Goal: Task Accomplishment & Management: Manage account settings

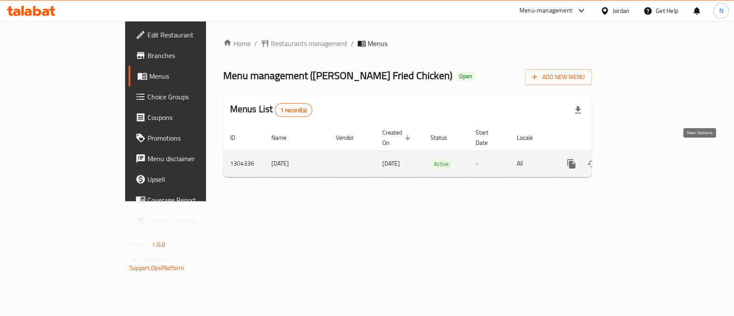
click at [639, 159] on icon "enhanced table" at bounding box center [634, 164] width 10 height 10
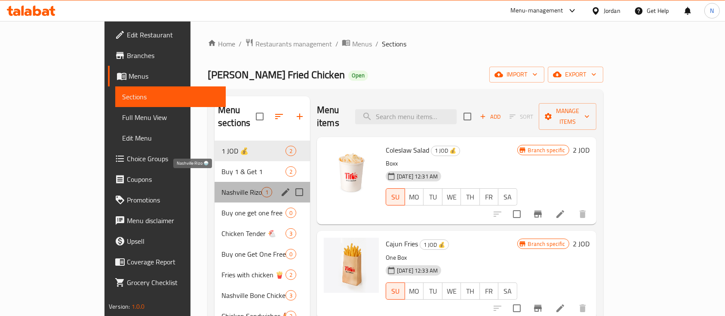
drag, startPoint x: 221, startPoint y: 174, endPoint x: 234, endPoint y: 137, distance: 39.2
click at [220, 144] on div "1 JOD 💰 2 Buy 1 & Get 1 2 Nashville Rizo 🍚 1 Buy one get one free 0 Chicken Ten…" at bounding box center [263, 275] width 96 height 268
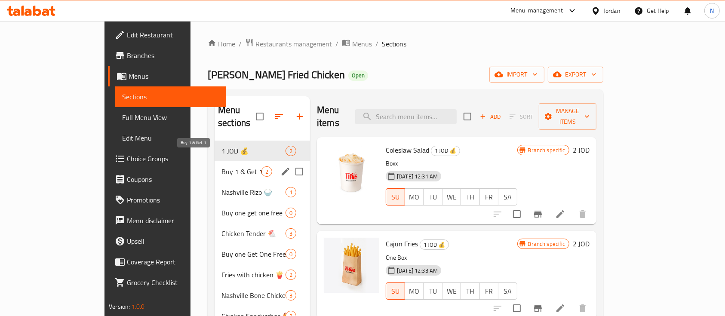
click at [222, 167] on span "Buy 1 & Get 1" at bounding box center [242, 172] width 40 height 10
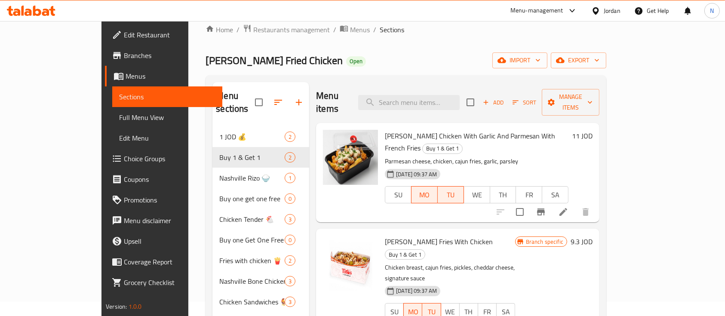
scroll to position [57, 0]
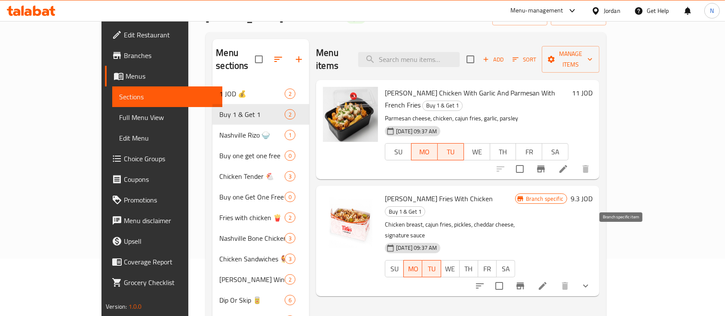
click at [531, 276] on button "Branch-specific-item" at bounding box center [520, 286] width 21 height 21
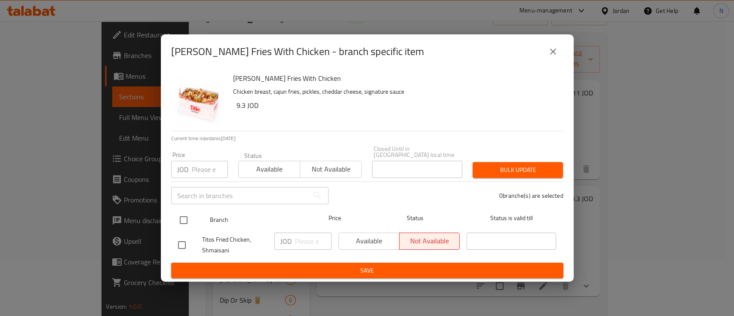
click at [182, 218] on input "checkbox" at bounding box center [184, 220] width 18 height 18
checkbox input "true"
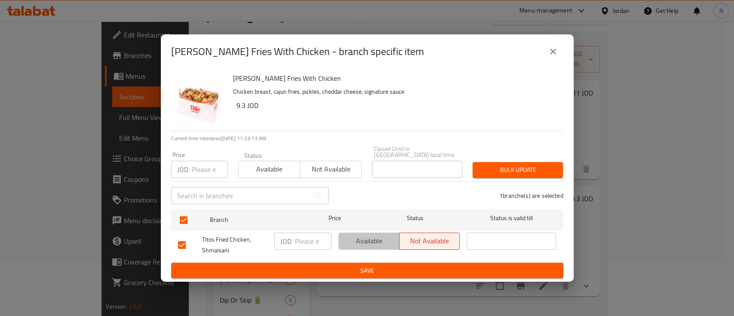
click at [359, 236] on span "Available" at bounding box center [370, 241] width 54 height 12
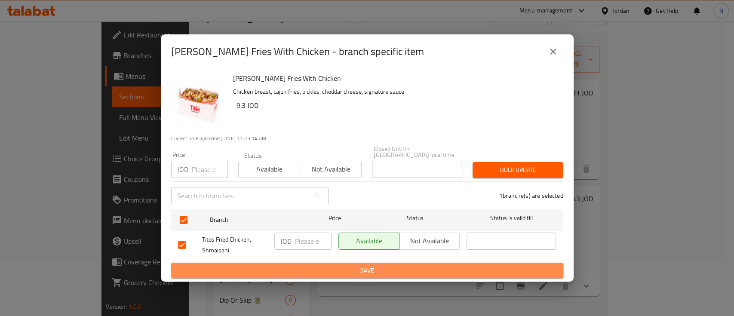
click at [356, 267] on span "Save" at bounding box center [367, 270] width 379 height 11
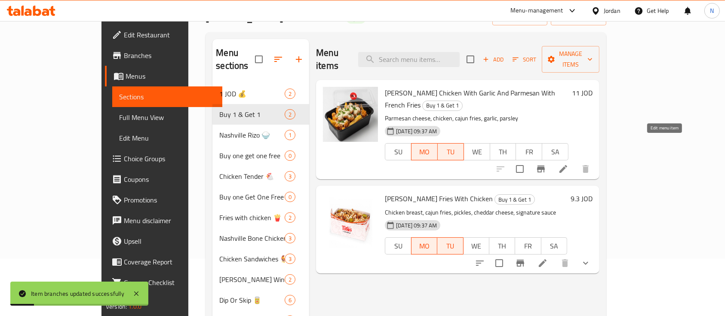
click at [569, 164] on icon at bounding box center [564, 169] width 10 height 10
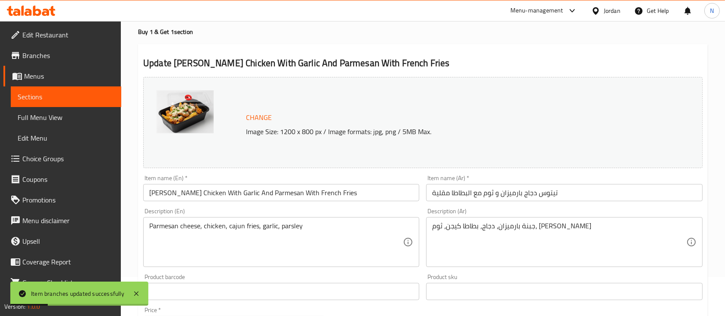
scroll to position [57, 0]
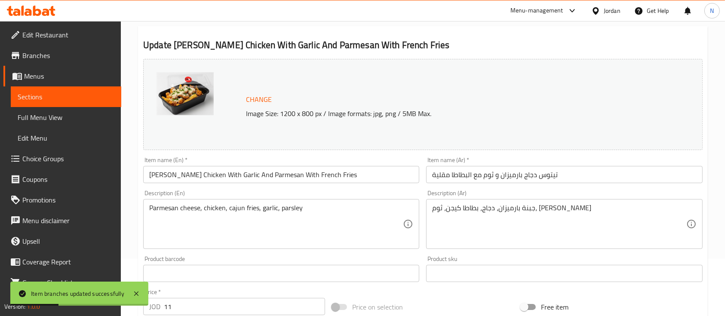
click at [151, 172] on input "[PERSON_NAME] Chicken With Garlic And Parmesan With French Fries" at bounding box center [281, 174] width 276 height 17
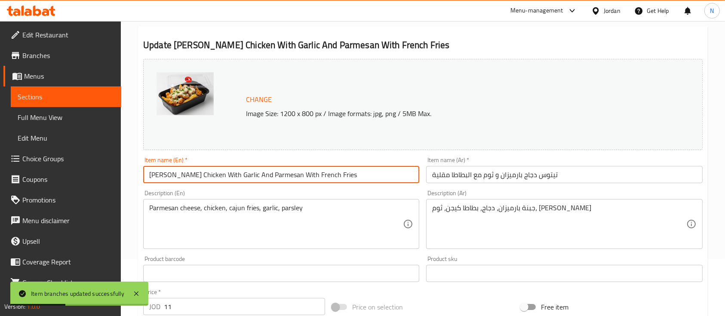
click at [149, 173] on input "[PERSON_NAME] Chicken With Garlic And Parmesan With French Fries" at bounding box center [281, 174] width 276 height 17
click at [586, 176] on input "تيتوس دجاج بارميزان و ثوم مع البطاطا مقلية" at bounding box center [564, 174] width 276 height 17
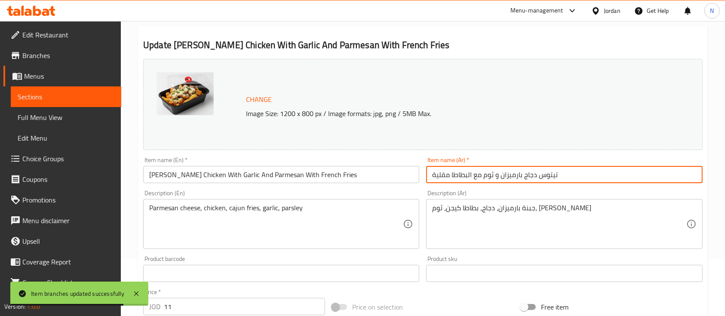
click at [432, 170] on input "تيتوس دجاج بارميزان و ثوم مع البطاطا مقلية" at bounding box center [564, 174] width 276 height 17
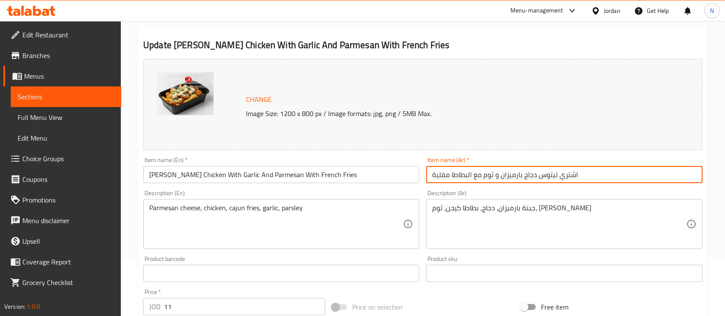
click at [434, 179] on input "اشتري تيتوس دجاج بارميزان و ثوم مع البطاطا مقلية" at bounding box center [564, 174] width 276 height 17
click at [610, 182] on input "اشتري تيتوس دجاج بارميزان و ثوم مع البطاطا مقلية" at bounding box center [564, 174] width 276 height 17
type input "اشتري تيتوس دجاج بارميزان و ثوم مع البطاطا مقلية واحصل على الثاني مجانا"
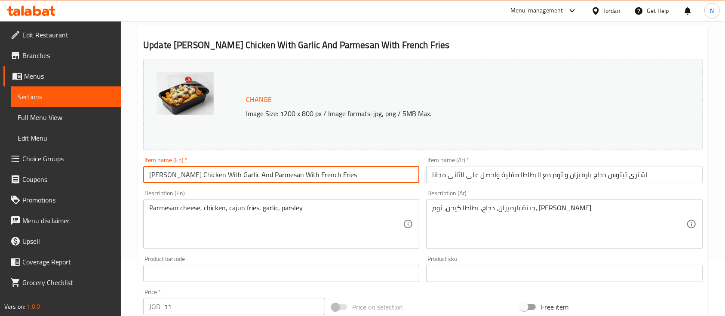
click at [320, 179] on input "[PERSON_NAME] Chicken With Garlic And Parmesan With French Fries" at bounding box center [281, 174] width 276 height 17
click at [151, 174] on input "[PERSON_NAME] Chicken With Garlic And Parmesan With French Fries" at bounding box center [281, 174] width 276 height 17
click at [330, 173] on input "Buy [PERSON_NAME] Chicken With Garlic And Parmesan With French Fries" at bounding box center [281, 174] width 276 height 17
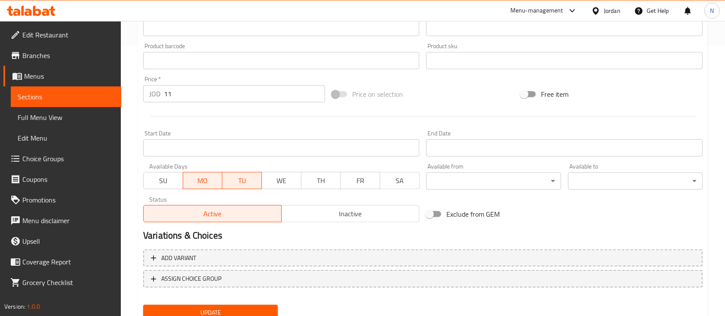
scroll to position [304, 0]
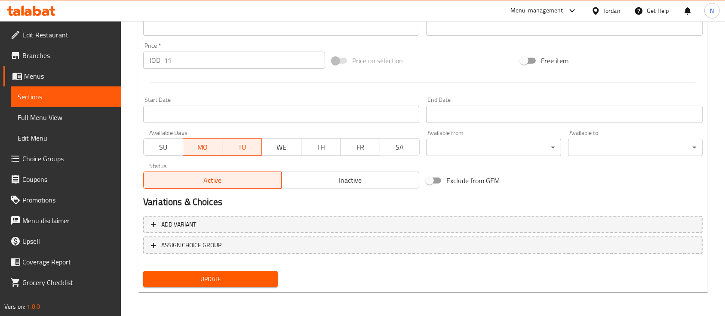
type input "Buy [PERSON_NAME] Chicken With Garlic And Parmesan With French Fries and get on…"
click at [236, 280] on span "Update" at bounding box center [210, 279] width 121 height 11
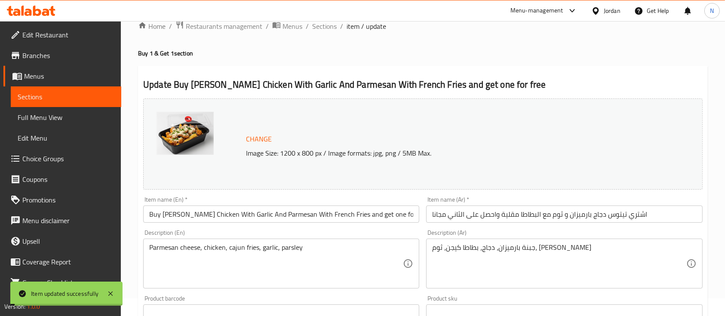
scroll to position [17, 0]
click at [321, 31] on span "Sections" at bounding box center [324, 27] width 25 height 10
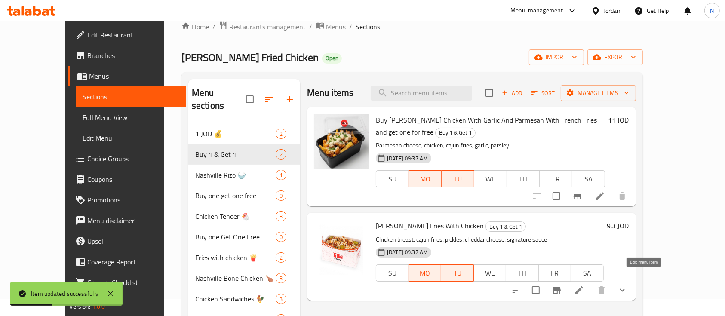
click at [583, 287] on icon at bounding box center [580, 291] width 8 height 8
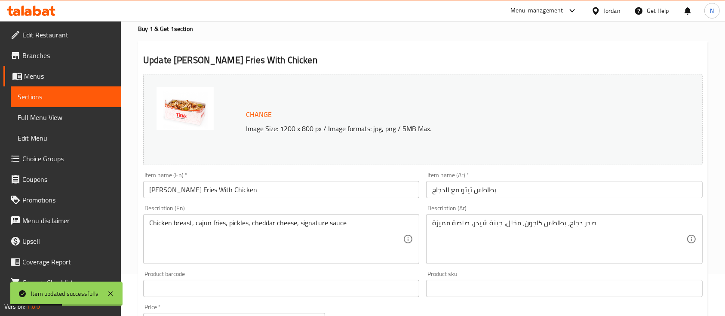
scroll to position [57, 0]
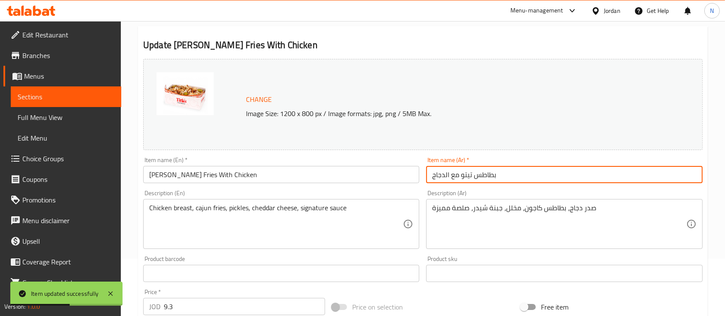
click at [516, 173] on input "بطاطس تيتو مع الدجاج" at bounding box center [564, 174] width 276 height 17
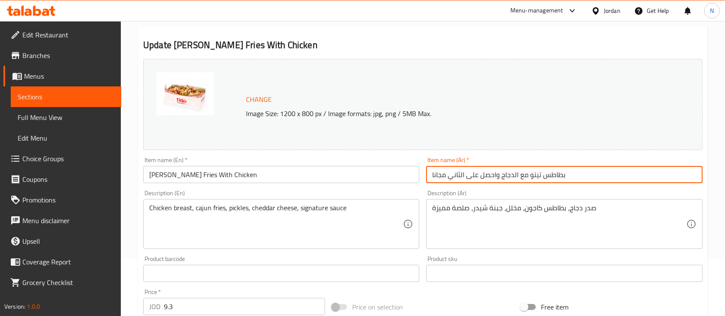
click at [433, 173] on input "بطاطس تيتو مع الدجاج واحصل على الثاني مجانا" at bounding box center [564, 174] width 276 height 17
type input "اشتري بطاطس تيتو مع الدجاج واحصل على الثاني مجانا"
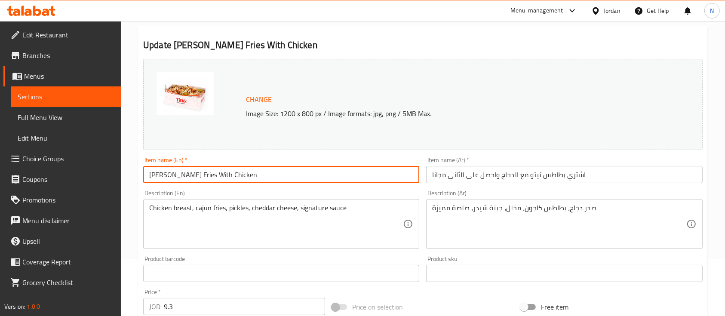
click at [150, 173] on input "[PERSON_NAME] Fries With Chicken" at bounding box center [281, 174] width 276 height 17
click at [268, 177] on input "Buy [PERSON_NAME] Fries With Chicken" at bounding box center [281, 174] width 276 height 17
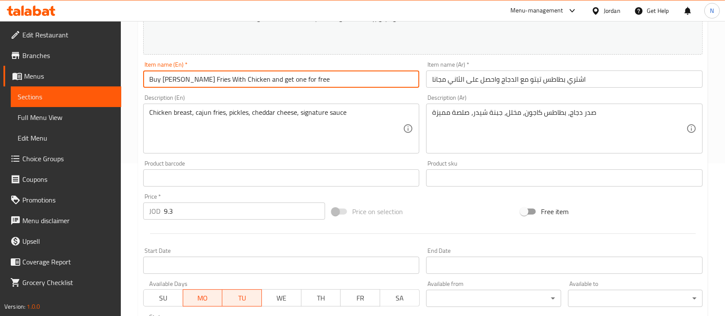
scroll to position [353, 0]
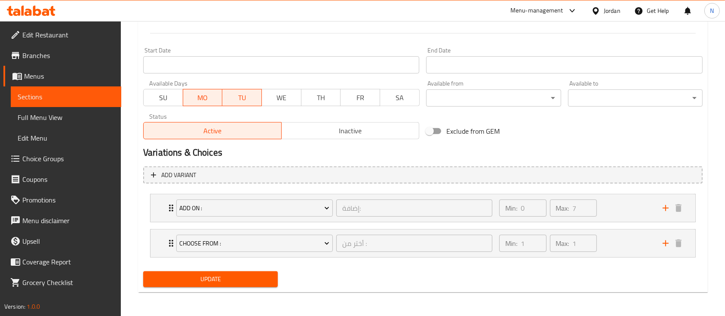
type input "Buy [PERSON_NAME] Fries With Chicken and get one for free"
click at [244, 285] on button "Update" at bounding box center [210, 280] width 135 height 16
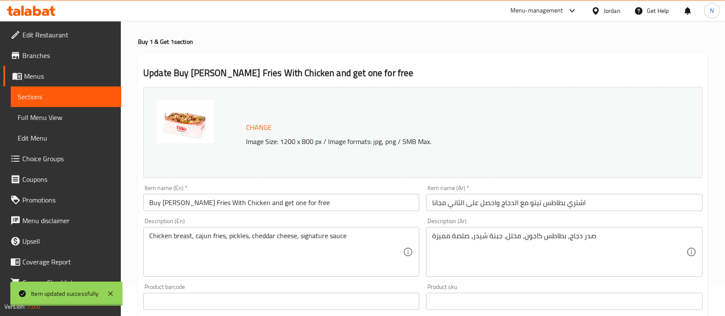
scroll to position [0, 0]
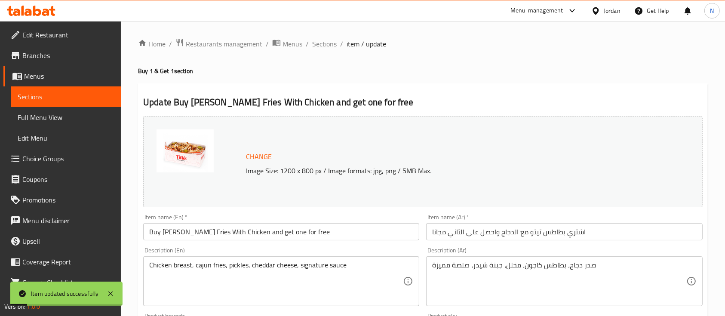
click at [331, 46] on span "Sections" at bounding box center [324, 44] width 25 height 10
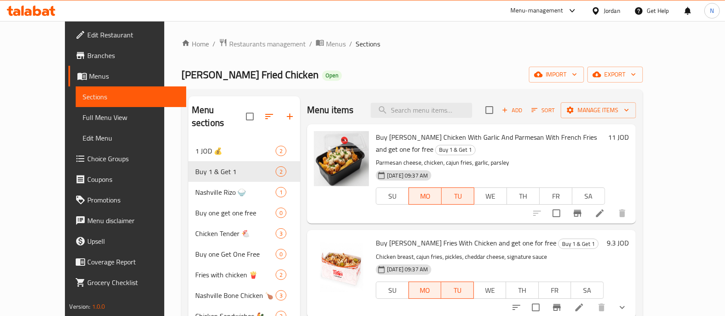
click at [46, 6] on icon at bounding box center [31, 11] width 49 height 10
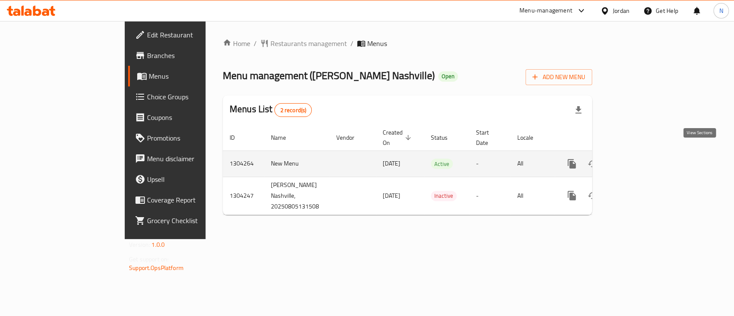
click at [645, 154] on link "enhanced table" at bounding box center [634, 164] width 21 height 21
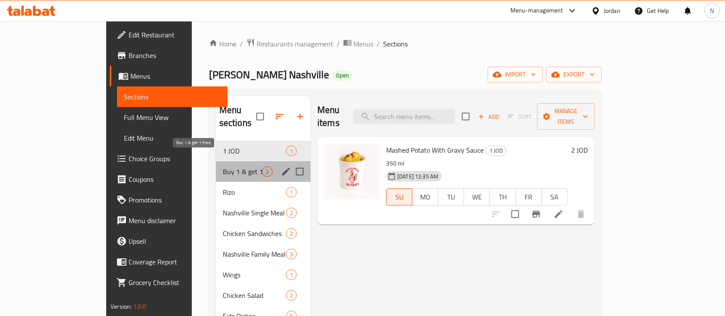
click at [223, 167] on span "Buy 1 & get 1 Free" at bounding box center [242, 172] width 39 height 10
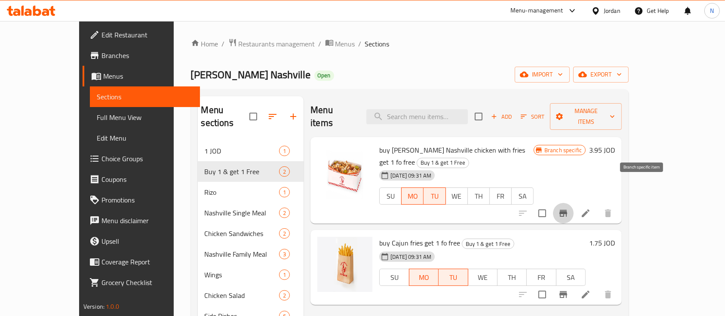
click at [568, 210] on icon "Branch-specific-item" at bounding box center [564, 213] width 8 height 7
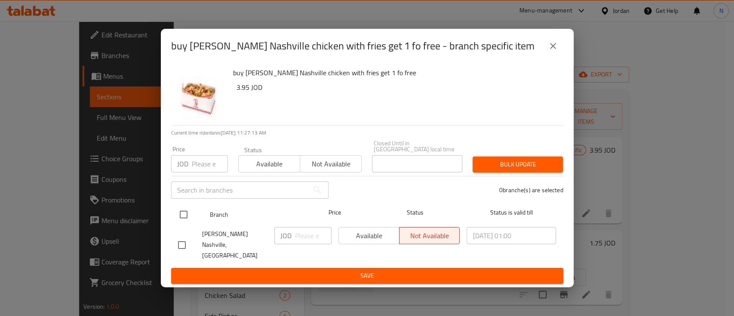
click at [190, 217] on input "checkbox" at bounding box center [184, 215] width 18 height 18
checkbox input "true"
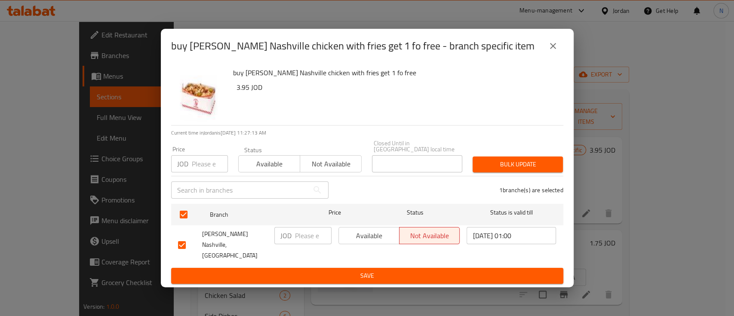
click at [371, 250] on div "Available Not available" at bounding box center [399, 245] width 129 height 43
click at [373, 241] on span "Available" at bounding box center [370, 236] width 54 height 12
click at [373, 276] on div "buy Rex Nashville chicken with fries get 1 fo free - branch specific item buy R…" at bounding box center [367, 158] width 734 height 316
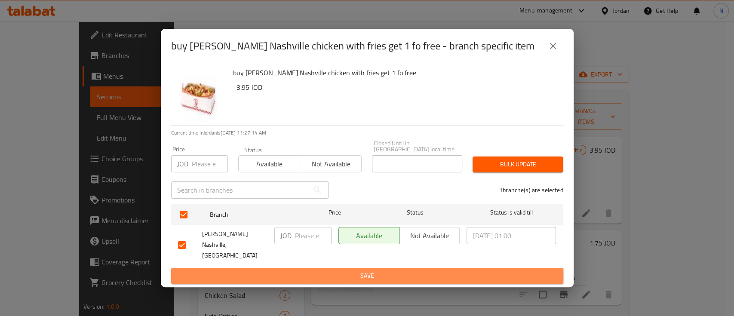
click at [375, 271] on span "Save" at bounding box center [367, 276] width 379 height 11
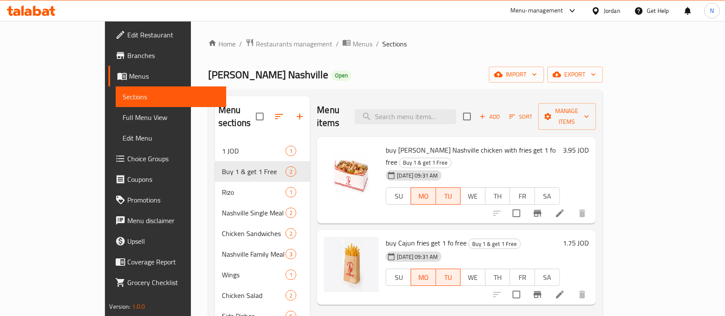
click at [43, 9] on icon at bounding box center [31, 11] width 49 height 10
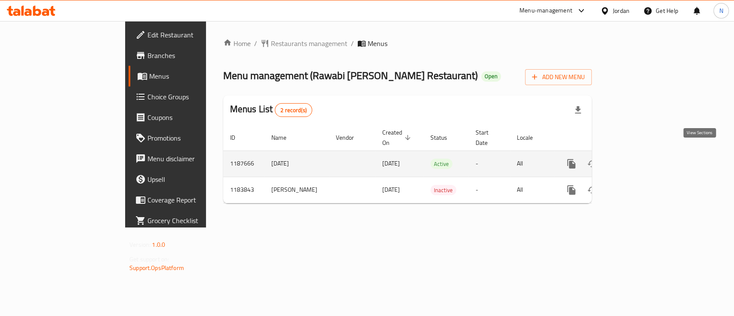
click at [644, 159] on link "enhanced table" at bounding box center [633, 164] width 21 height 21
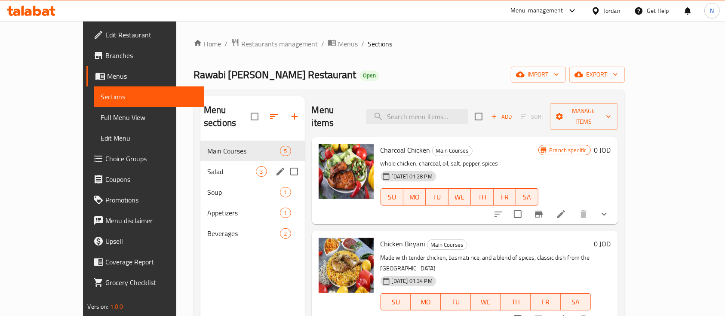
click at [201, 161] on div "Salad 3" at bounding box center [253, 171] width 105 height 21
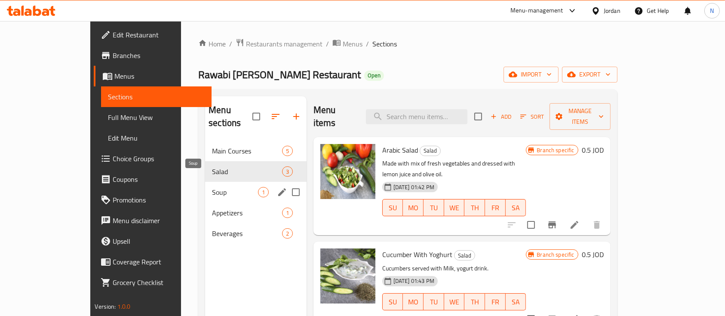
click at [212, 187] on span "Soup" at bounding box center [235, 192] width 46 height 10
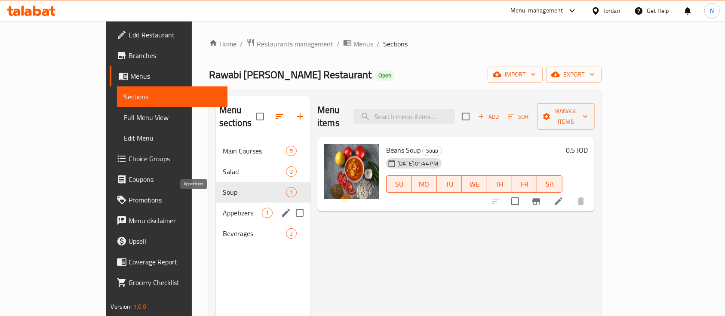
click at [223, 208] on span "Appetizers" at bounding box center [242, 213] width 39 height 10
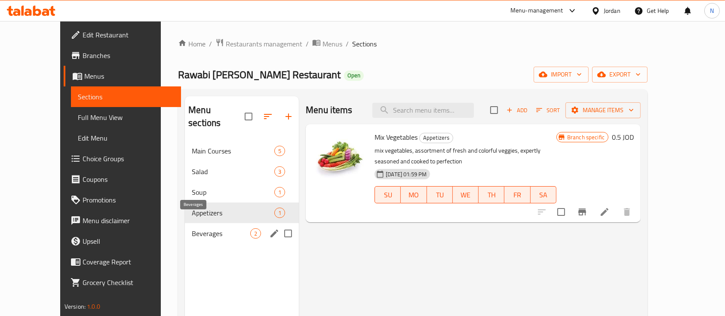
click at [192, 228] on span "Beverages" at bounding box center [221, 233] width 59 height 10
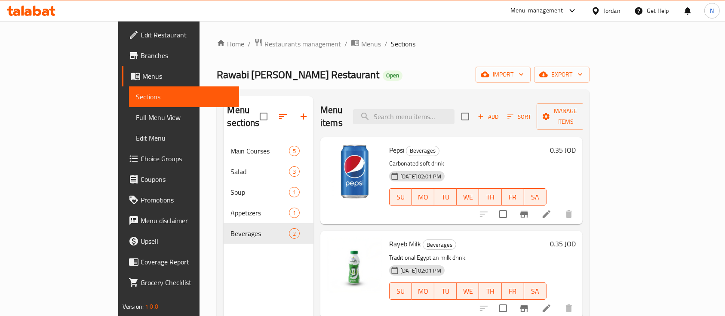
click at [31, 9] on icon at bounding box center [31, 11] width 49 height 10
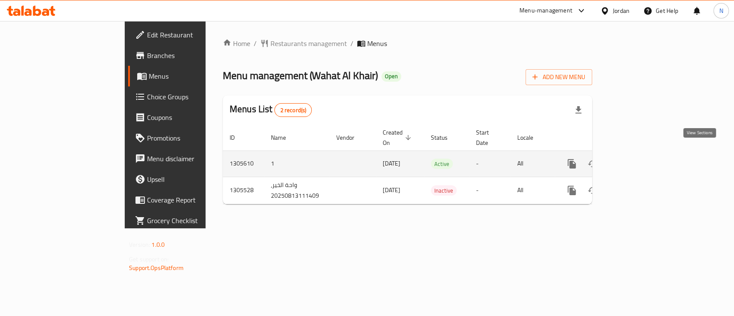
click at [639, 159] on icon "enhanced table" at bounding box center [634, 164] width 10 height 10
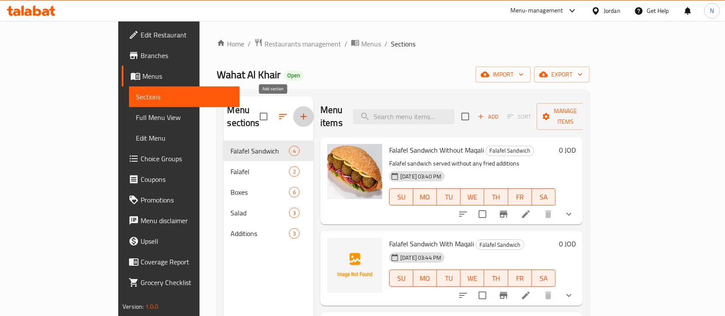
click at [299, 112] on icon "button" at bounding box center [304, 116] width 10 height 10
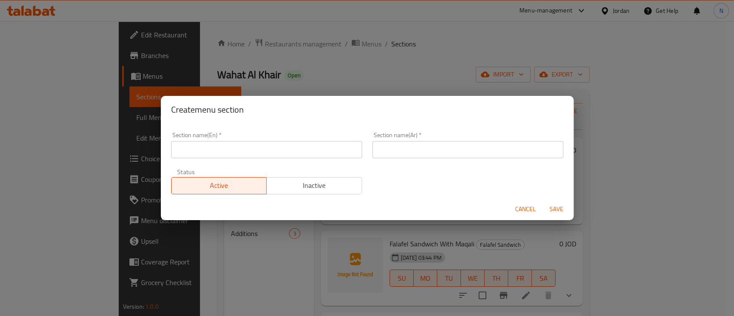
click at [288, 147] on input "text" at bounding box center [266, 149] width 191 height 17
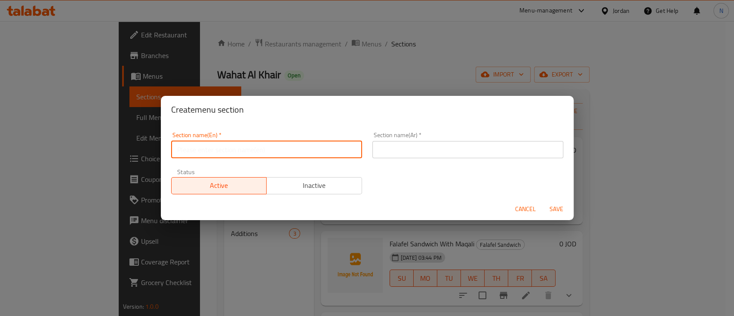
type input "Buy 1 & Get 1"
click at [373, 143] on input "text" at bounding box center [468, 149] width 191 height 17
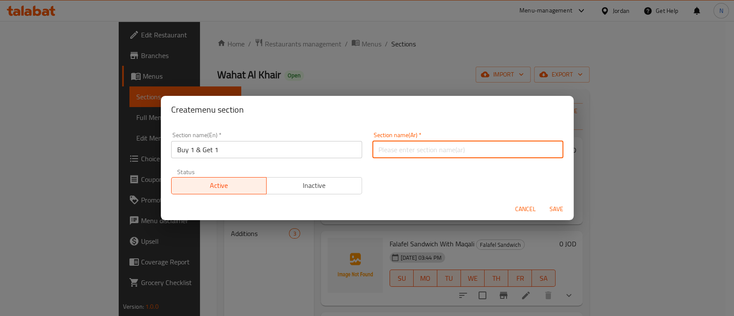
type input "1 عليك 1 علينا"
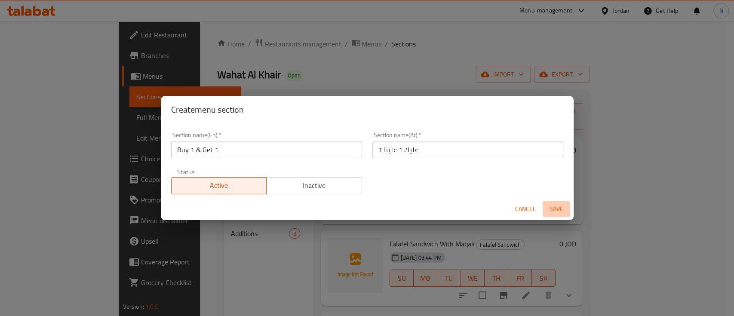
click at [551, 210] on span "Save" at bounding box center [556, 209] width 21 height 11
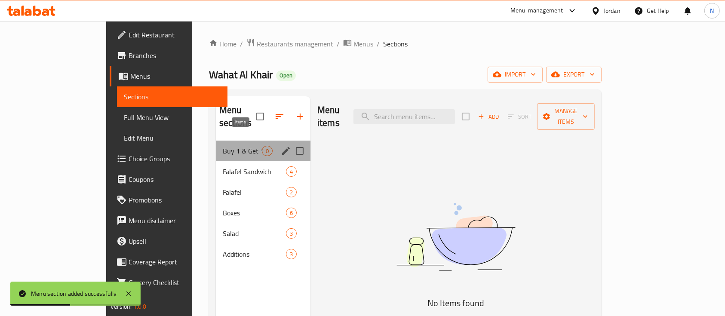
click at [262, 147] on span "0" at bounding box center [267, 151] width 10 height 8
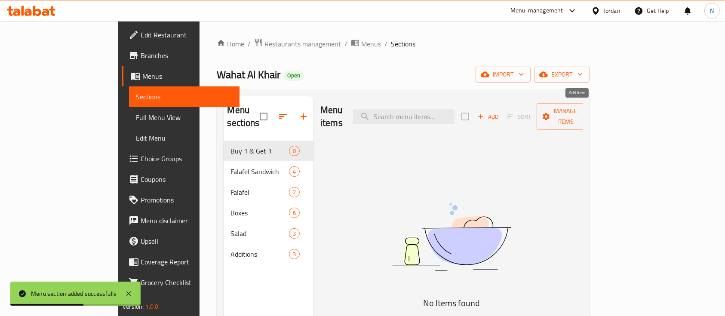
click at [485, 113] on icon "button" at bounding box center [481, 117] width 8 height 8
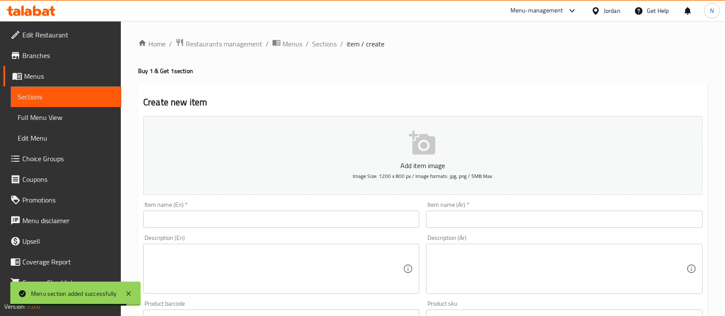
click at [363, 224] on input "text" at bounding box center [281, 219] width 276 height 17
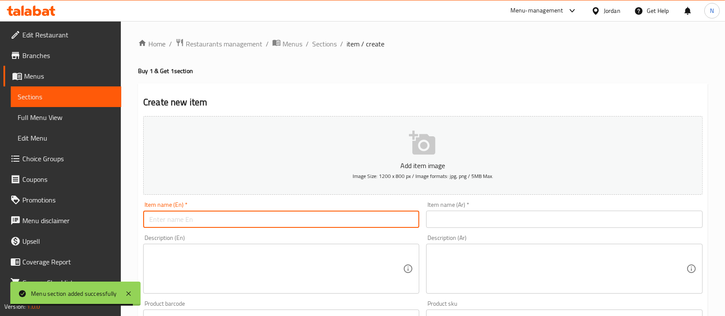
paste input "علبة حمص والفول مجاناً"
type input "علبة حمص والفول مجاناً"
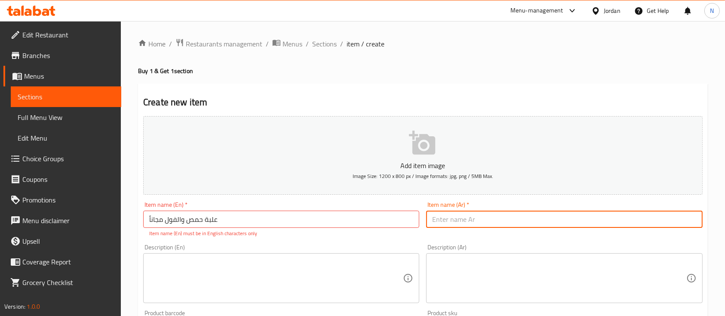
click at [504, 223] on input "text" at bounding box center [564, 219] width 276 height 17
paste input "علبة حمص والفول مجاناً"
click at [504, 223] on input "اشتري علبة حمص واحصل على الفول مجانا" at bounding box center [564, 219] width 276 height 17
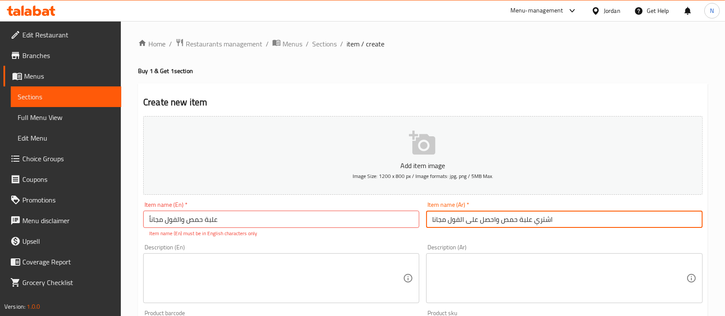
type input "اشتري علبة حمص واحصل على الفول مجانا"
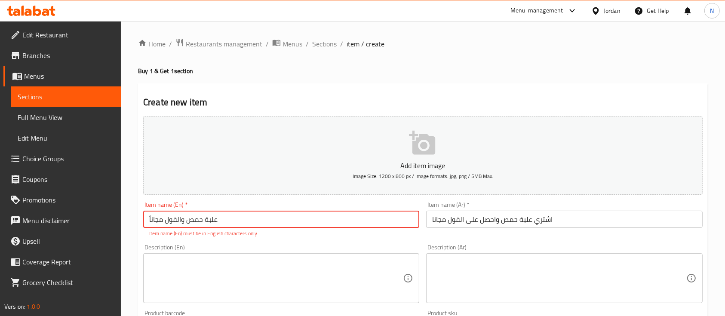
click at [313, 220] on input "علبة حمص والفول مجاناً" at bounding box center [281, 219] width 276 height 17
click at [312, 219] on input "علبة حمص والفول مجاناً" at bounding box center [281, 219] width 276 height 17
paste input "Buy a box of chickpeas and get foul for free."
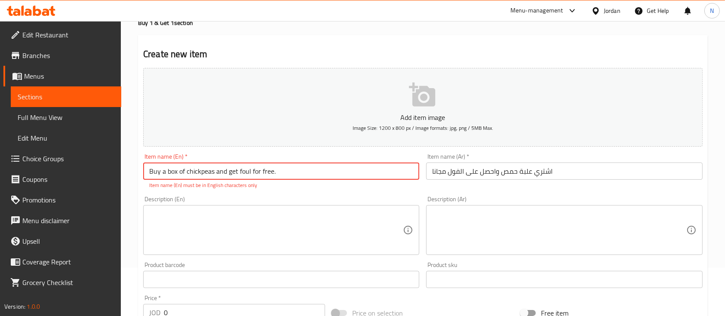
scroll to position [172, 0]
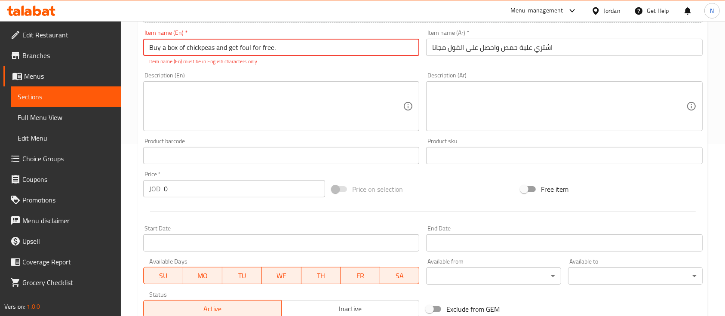
type input "Buy a box of chickpeas and get foul for free."
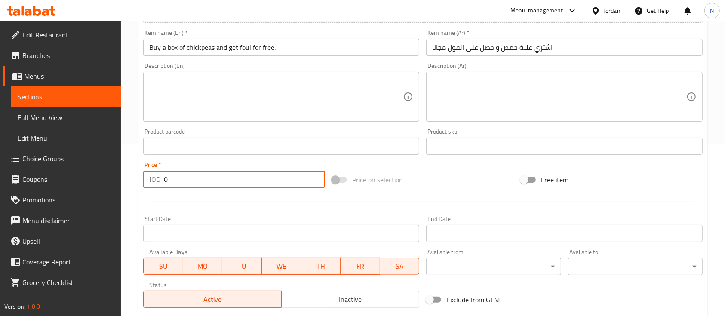
drag, startPoint x: 186, startPoint y: 184, endPoint x: 159, endPoint y: 189, distance: 27.6
click at [159, 189] on div "Price   * JOD 0 Price *" at bounding box center [234, 174] width 189 height 33
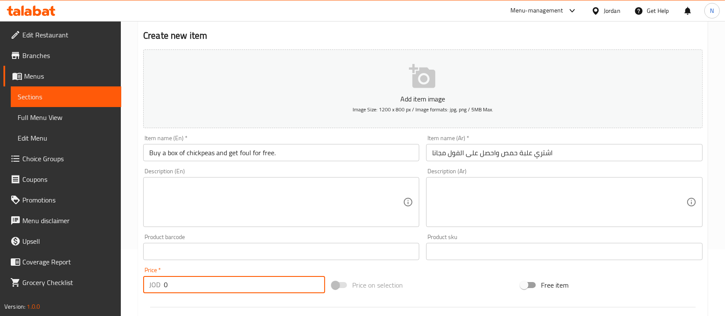
scroll to position [0, 0]
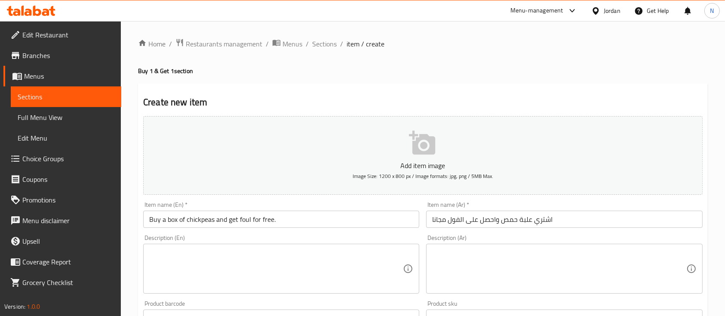
click at [46, 16] on div at bounding box center [31, 10] width 62 height 17
click at [46, 10] on icon at bounding box center [31, 11] width 49 height 10
